Goal: Find specific page/section: Find specific page/section

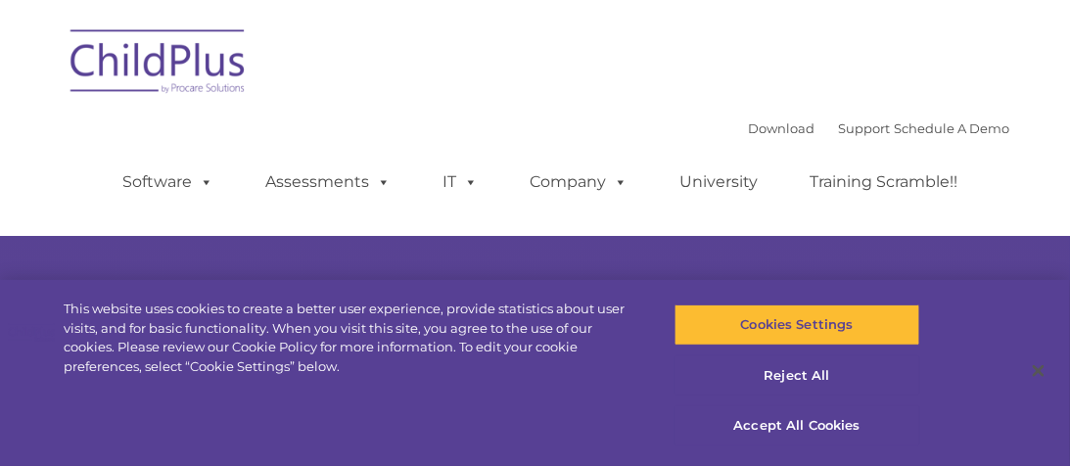
select select "MEDIUM"
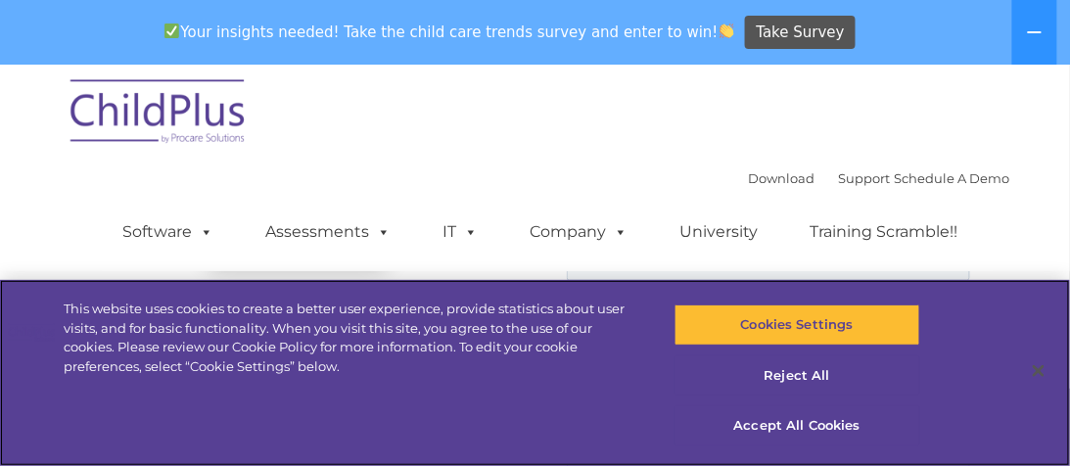
scroll to position [2046, 0]
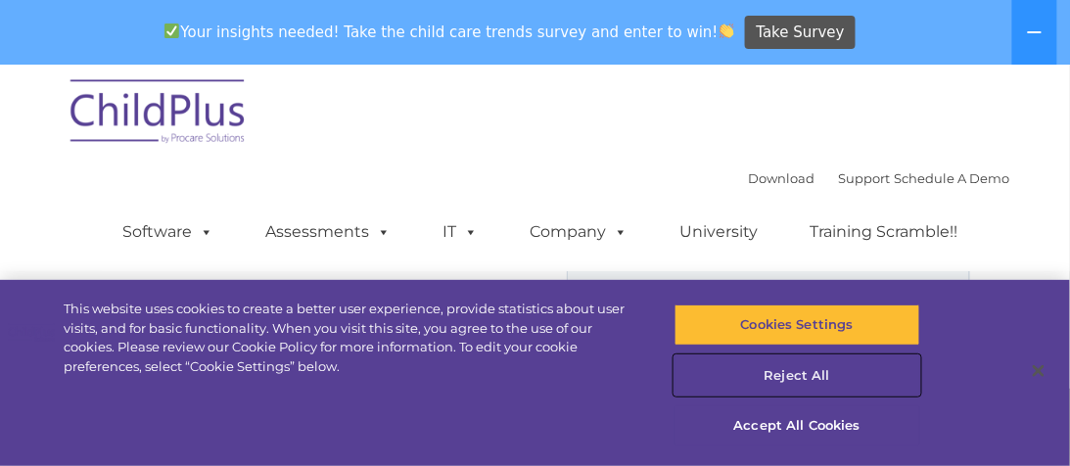
click at [793, 373] on button "Reject All" at bounding box center [798, 375] width 246 height 41
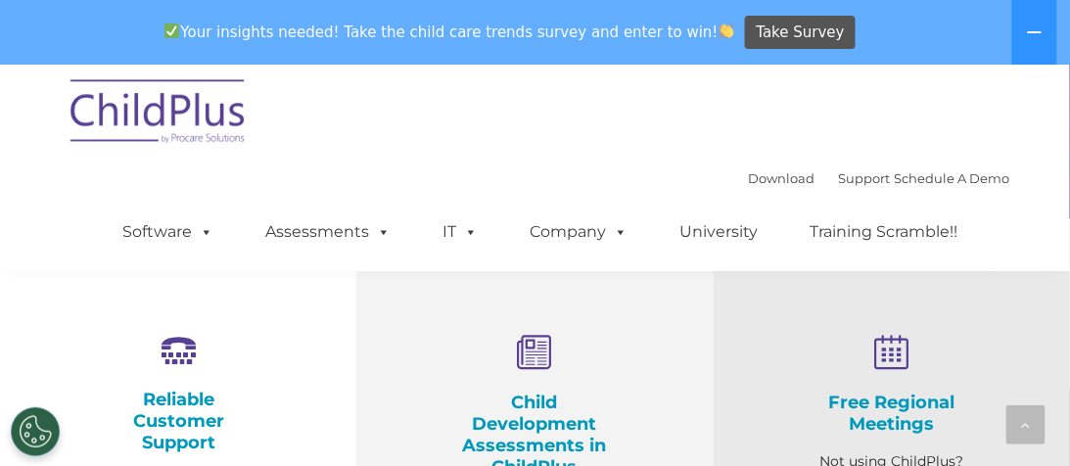
scroll to position [609, 0]
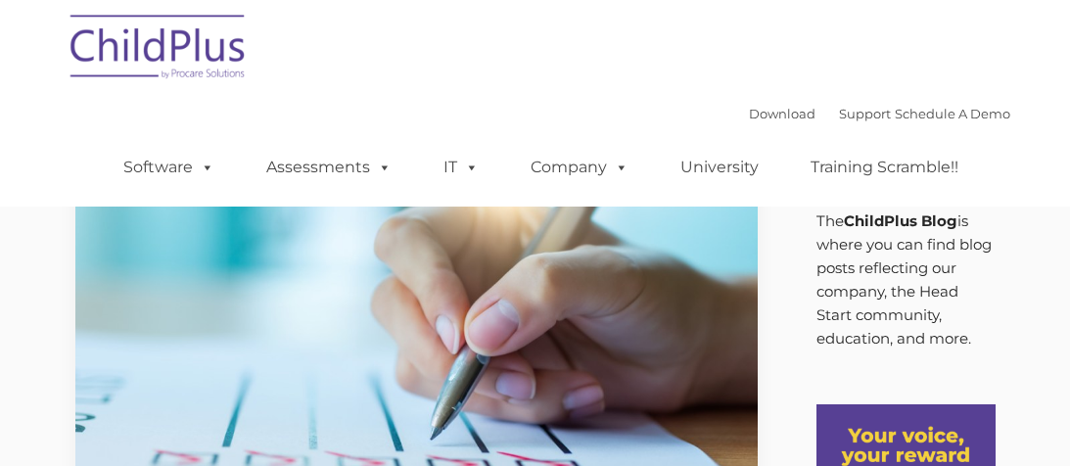
type input ""
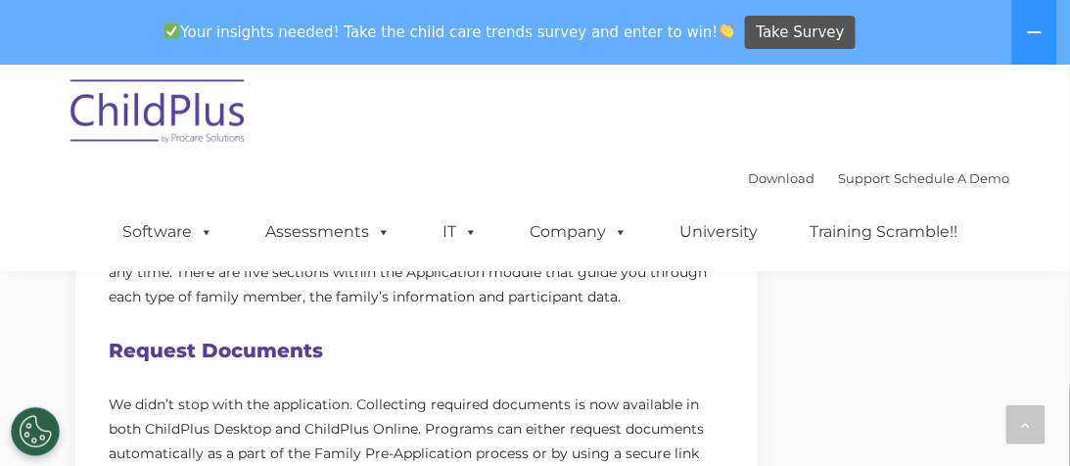
scroll to position [873, 0]
